Goal: Transaction & Acquisition: Purchase product/service

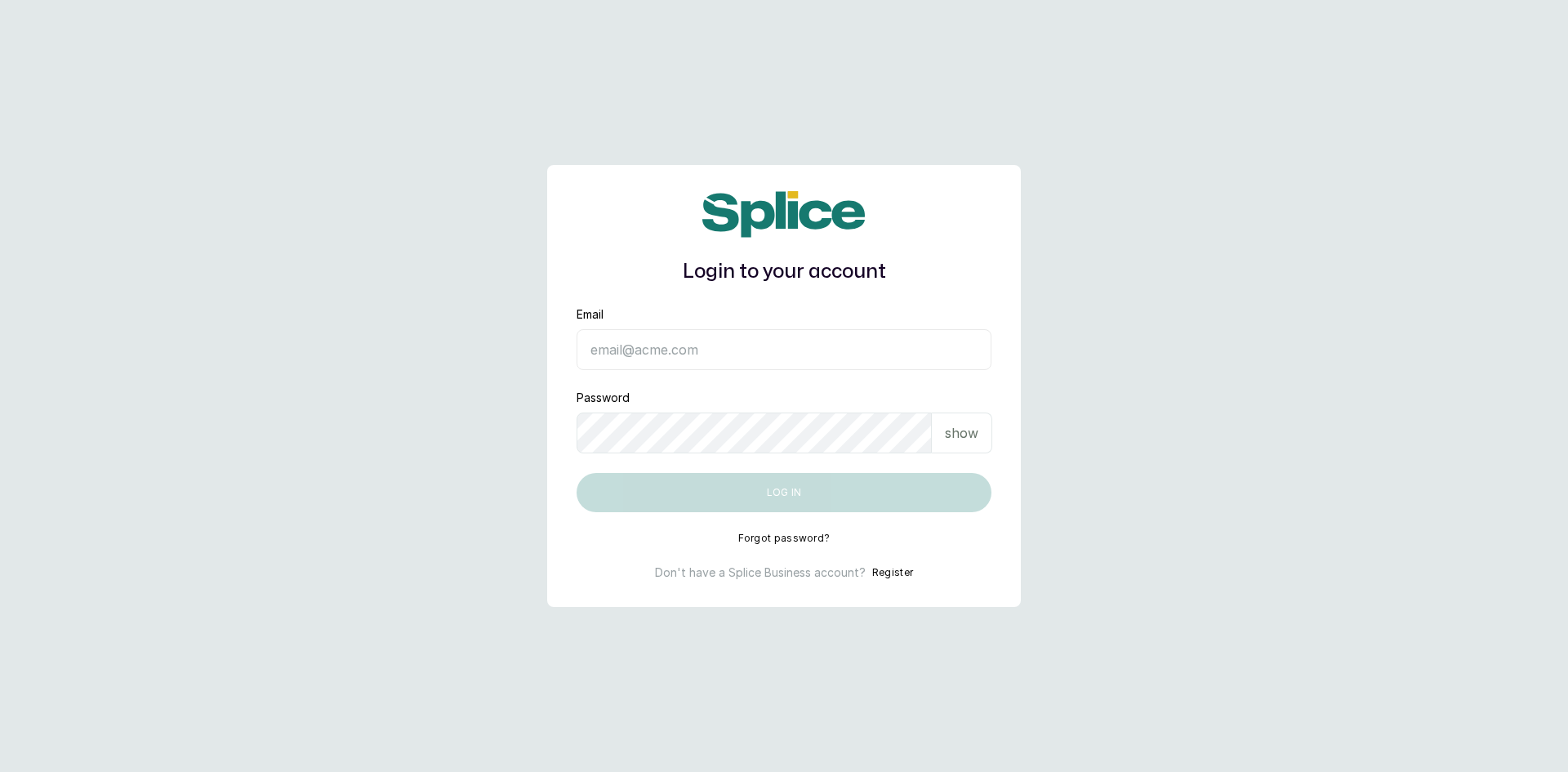
type input "[EMAIL_ADDRESS][DOMAIN_NAME]"
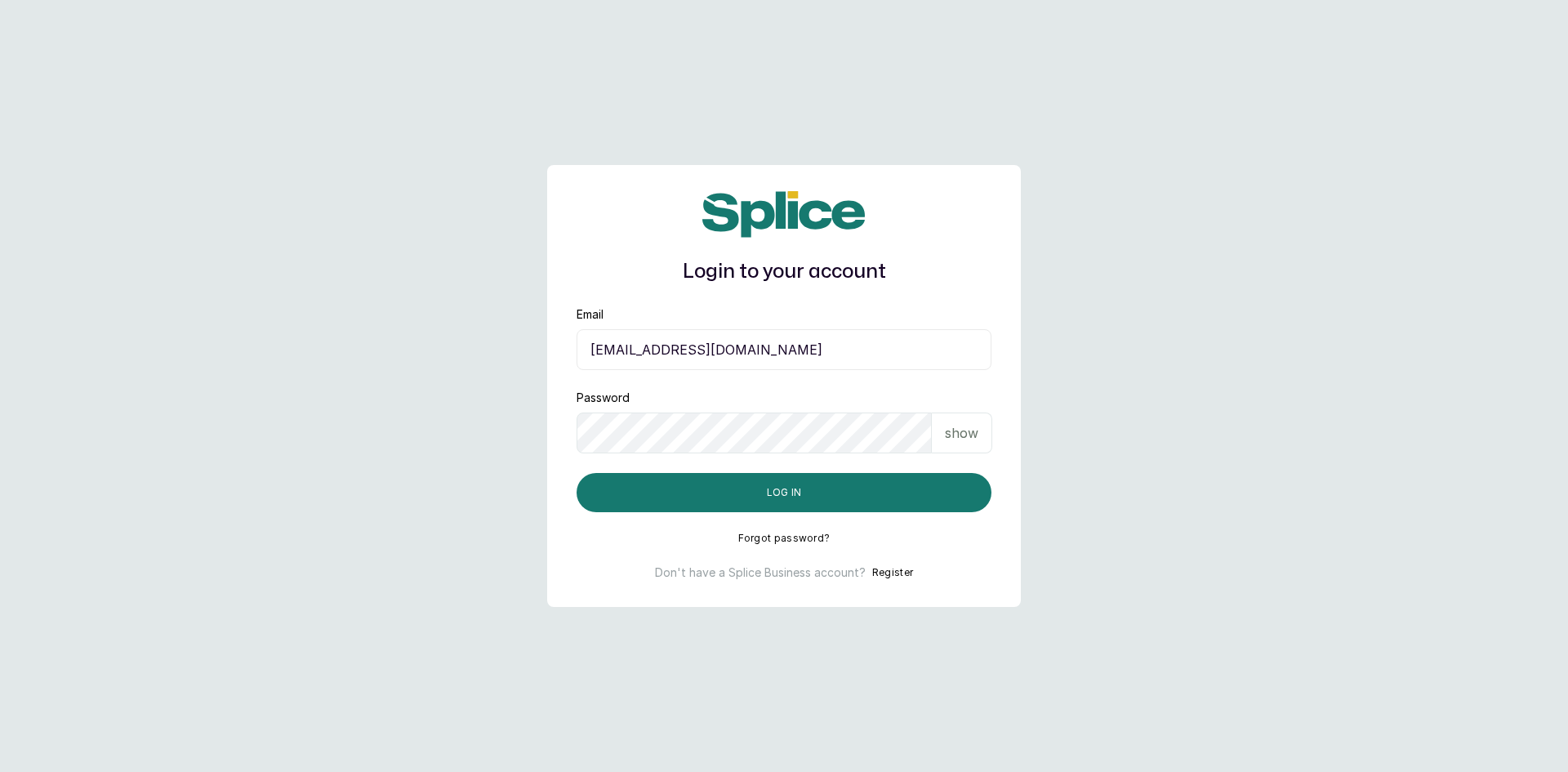
click at [955, 442] on p "show" at bounding box center [962, 433] width 34 height 20
click at [826, 484] on button "Log in" at bounding box center [784, 493] width 415 height 39
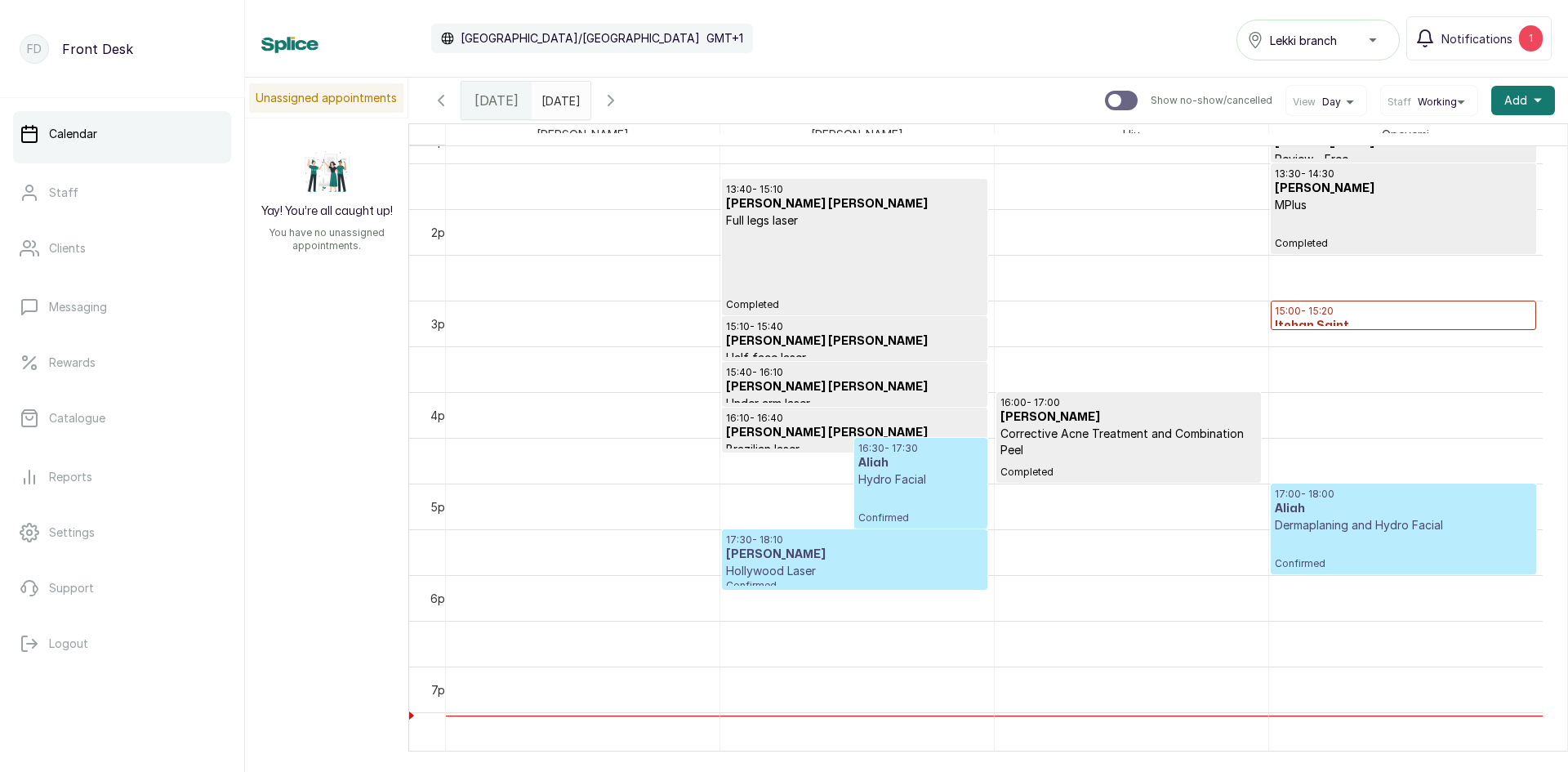
scroll to position [1203, 0]
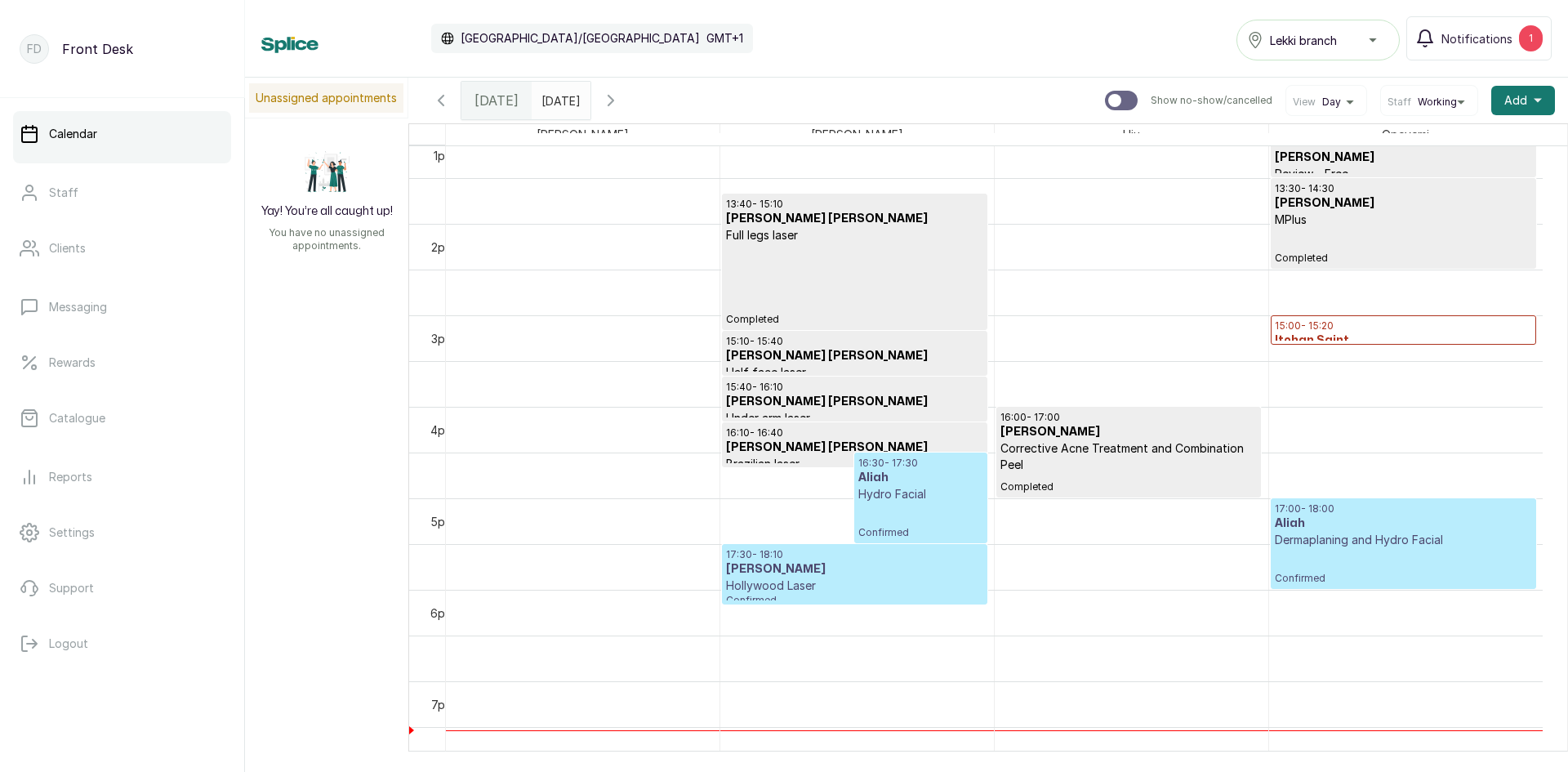
click at [885, 481] on h3 "Aliah" at bounding box center [920, 477] width 124 height 17
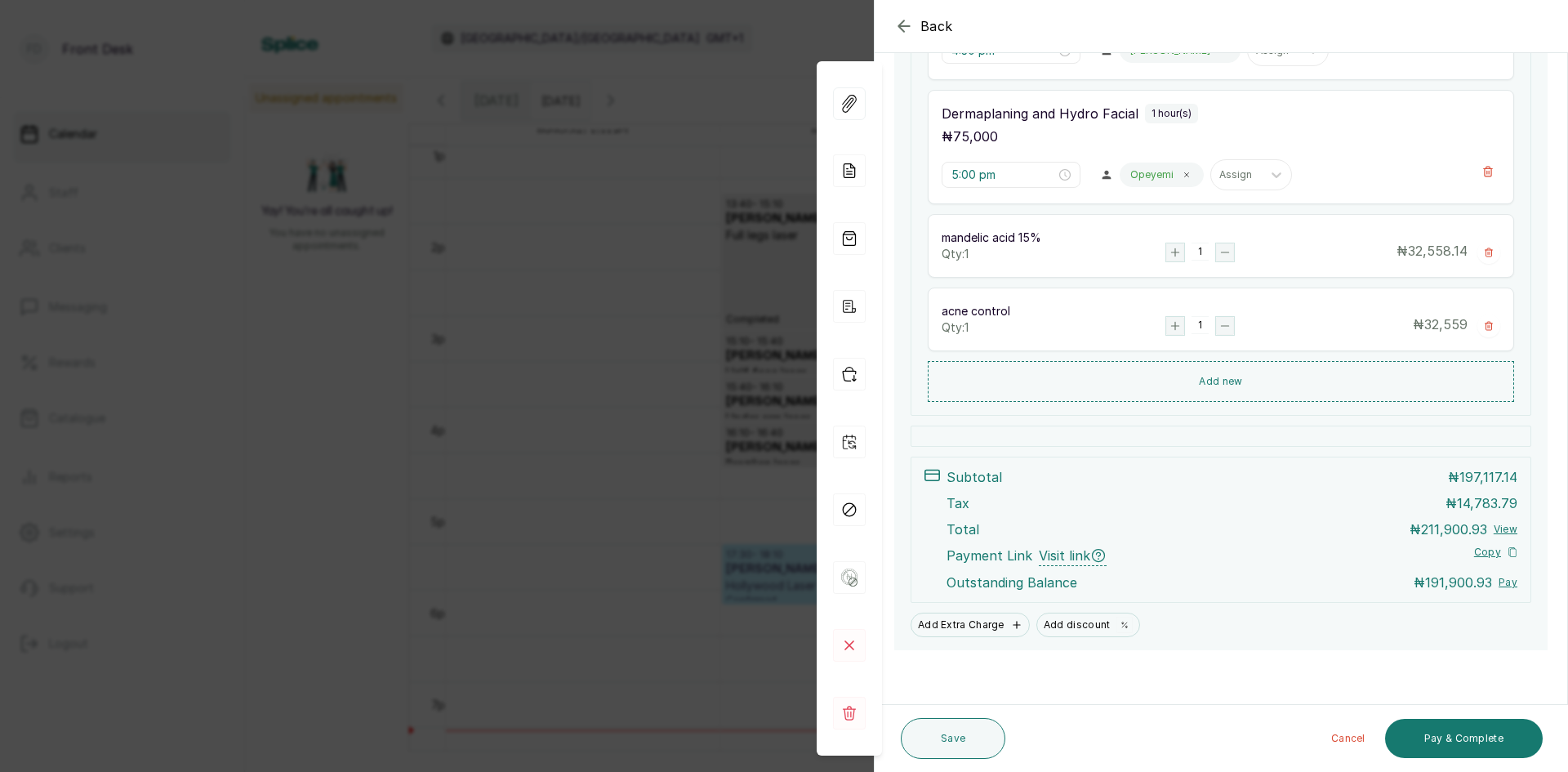
scroll to position [440, 0]
click at [1440, 727] on button "Pay & Complete" at bounding box center [1464, 738] width 158 height 39
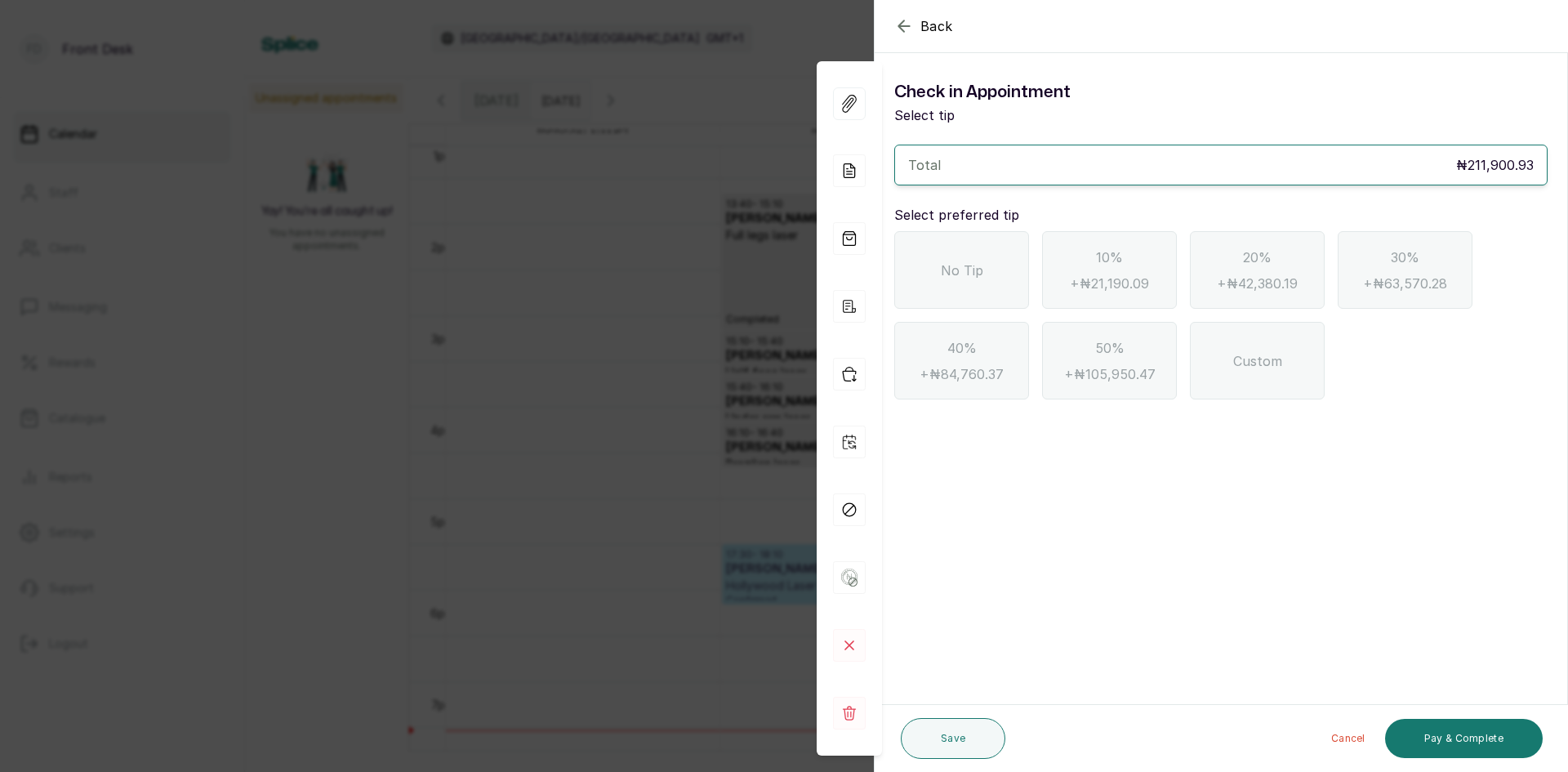
click at [942, 267] on span "No Tip" at bounding box center [961, 270] width 42 height 20
click at [1466, 734] on button "Pay & Complete" at bounding box center [1464, 738] width 158 height 39
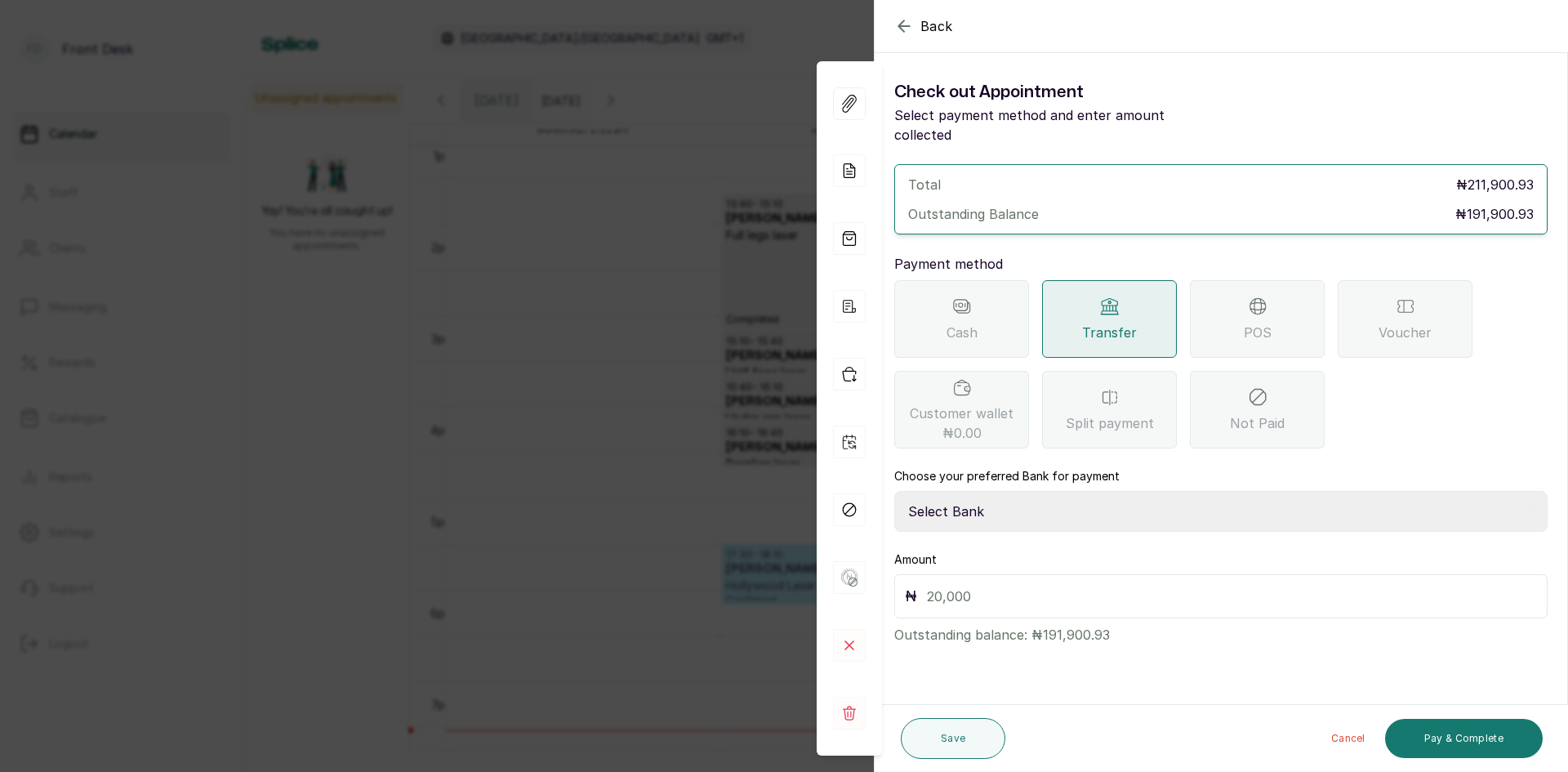
click at [1106, 491] on select "Select Bank [PERSON_NAME] Fairmoney Microfinance Bank SKN ANALYTICS MED AESTH. …" at bounding box center [1220, 511] width 653 height 40
select select "43272bc0-21c6-4b19-b9fb-c2093b8603c2"
click at [894, 491] on select "Select Bank [PERSON_NAME] Fairmoney Microfinance Bank SKN ANALYTICS MED AESTH. …" at bounding box center [1220, 511] width 653 height 40
click at [1121, 585] on input "text" at bounding box center [1231, 596] width 610 height 23
click at [1452, 740] on button "Pay & Complete" at bounding box center [1464, 738] width 158 height 39
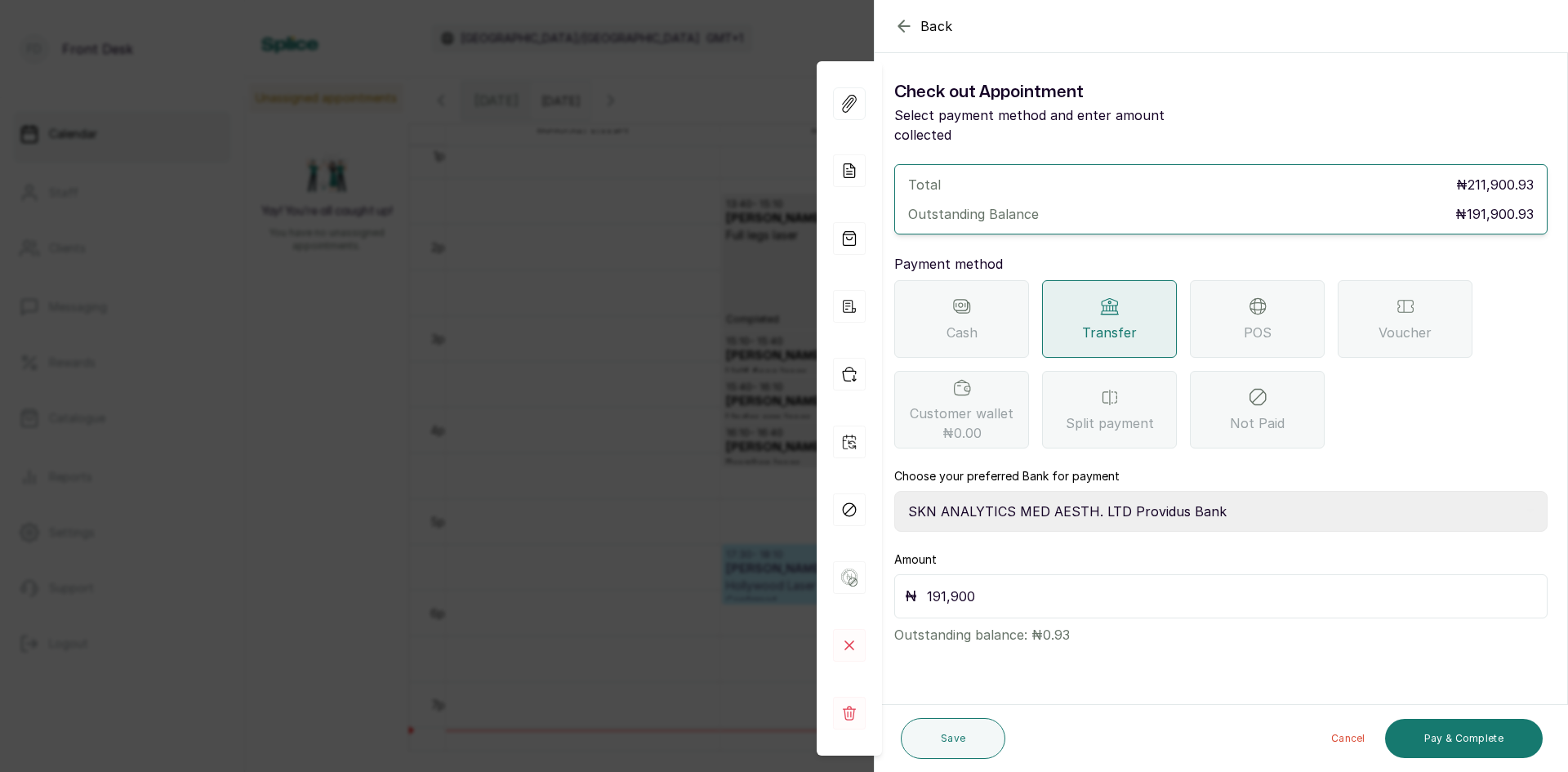
click at [1112, 585] on input "191,900" at bounding box center [1231, 596] width 610 height 23
type input "191,900.93"
click at [1471, 735] on button "Pay & Complete" at bounding box center [1464, 738] width 158 height 39
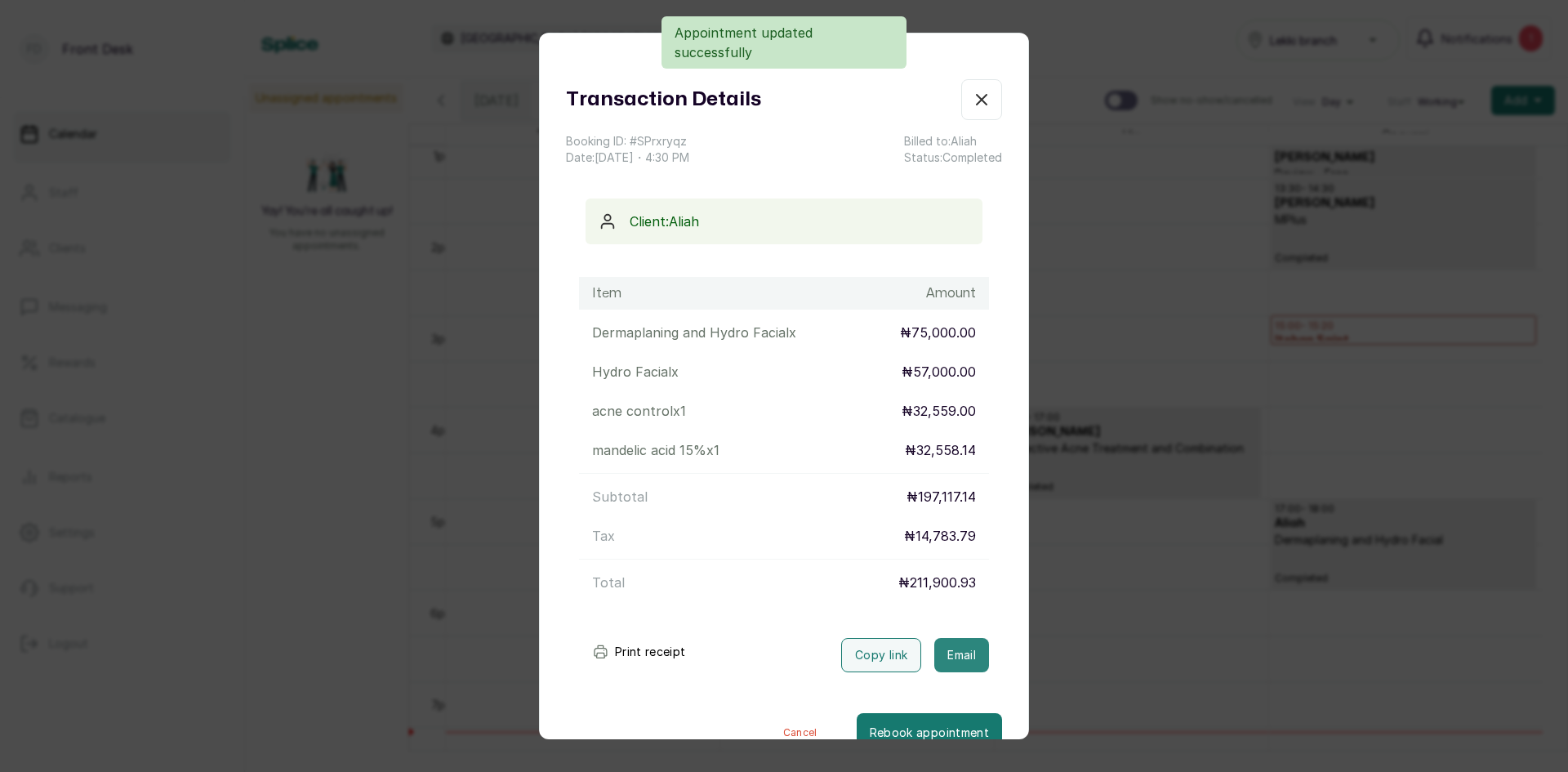
click at [944, 653] on button "Email" at bounding box center [962, 655] width 55 height 35
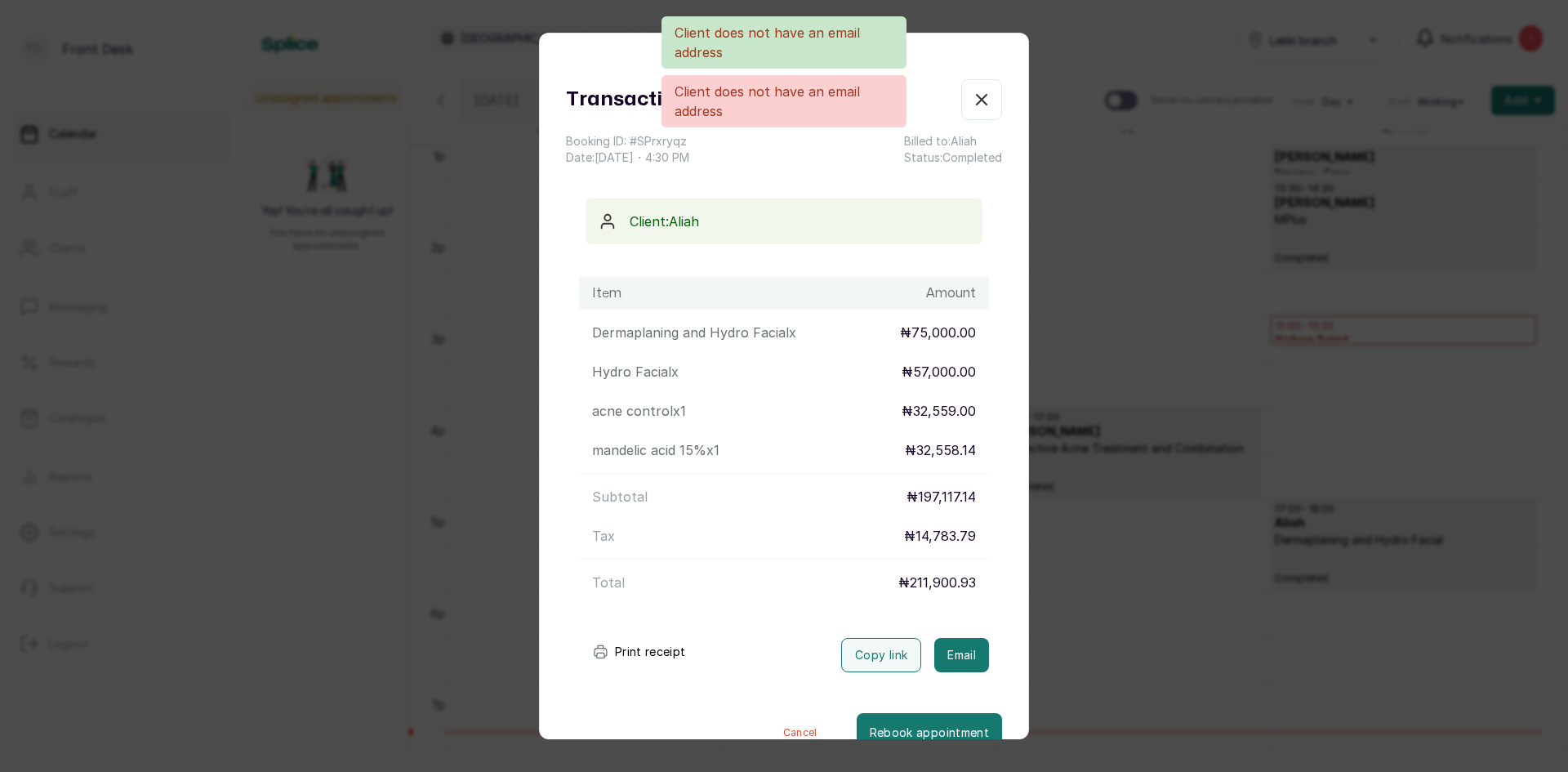
click at [1290, 633] on div "Transaction Details Booking ID: # SPrxryqz Date: [DATE] ・ 4:30 PM Billed to: Al…" at bounding box center [784, 386] width 1568 height 772
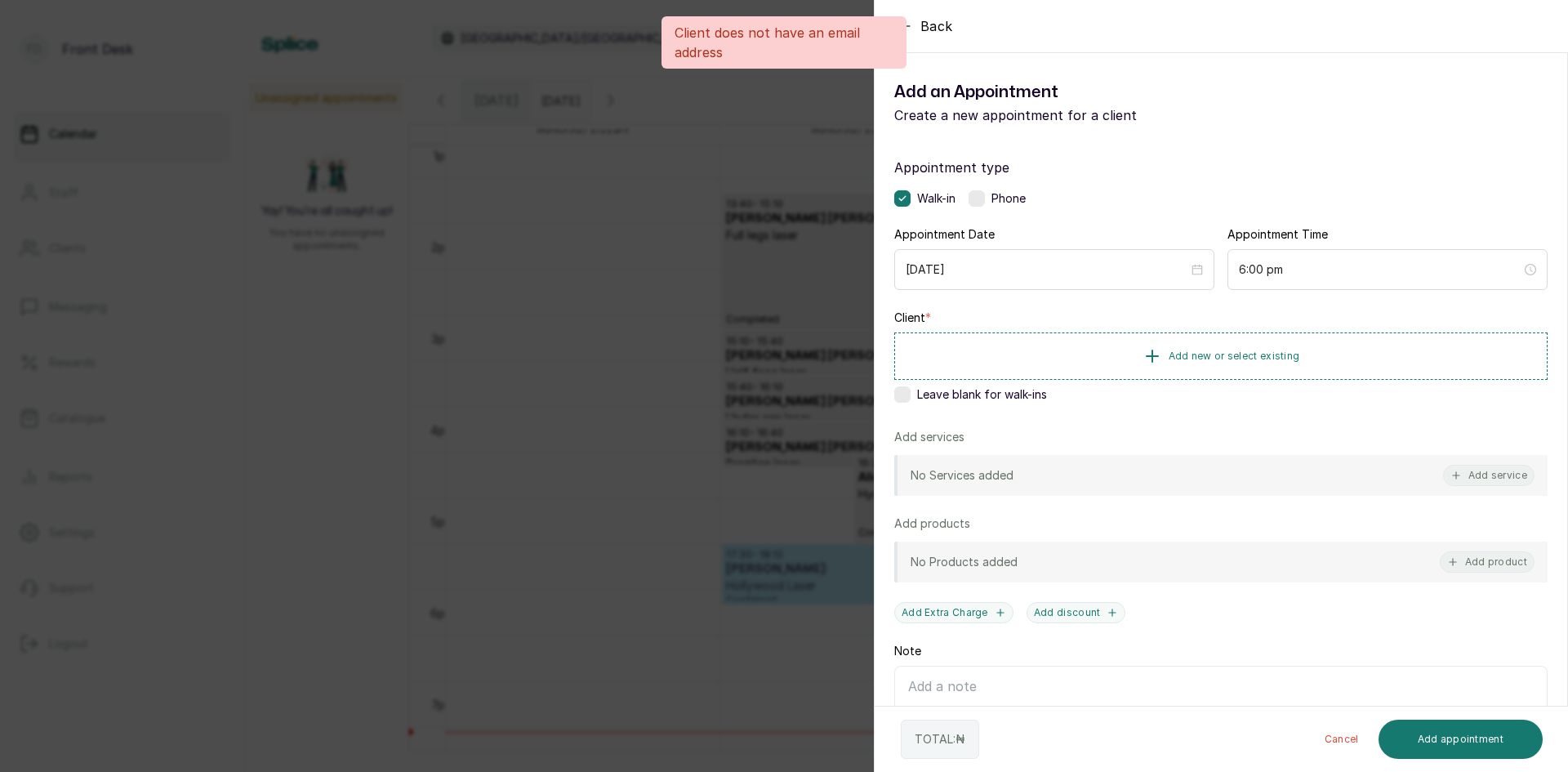
click at [464, 461] on div "Back Add Appointment Add an Appointment Create a new appointment for a client A…" at bounding box center [784, 386] width 1568 height 772
